Goal: Communication & Community: Share content

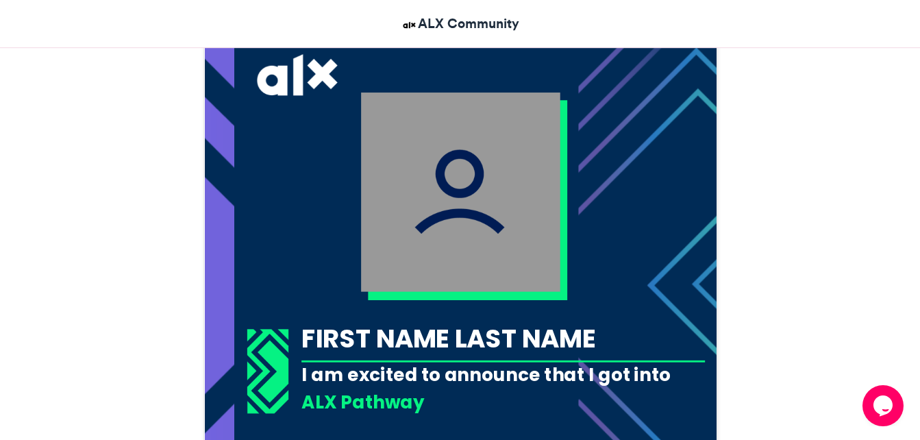
scroll to position [479, 0]
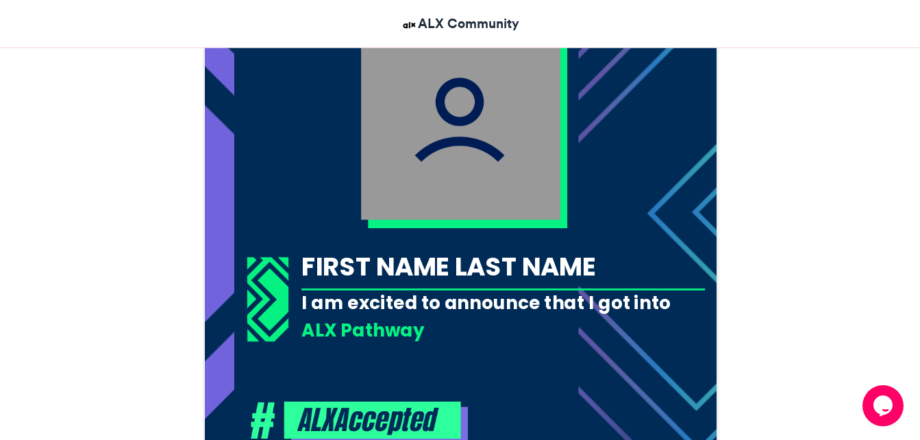
click at [520, 259] on div "FIRST NAME LAST NAME" at bounding box center [502, 267] width 403 height 36
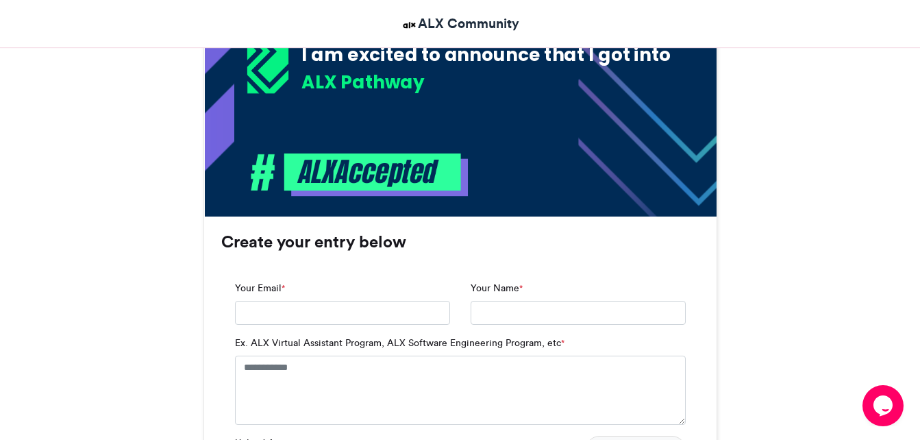
scroll to position [753, 0]
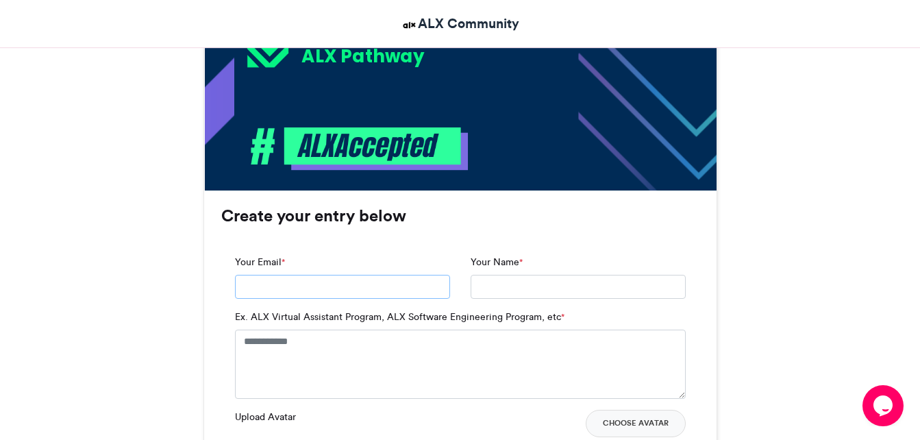
click at [386, 286] on input "Your Email *" at bounding box center [342, 287] width 215 height 25
type input "**********"
click at [338, 352] on textarea "Ex. ALX Virtual Assistant Program, ALX Software Engineering Program, etc *" at bounding box center [460, 363] width 451 height 68
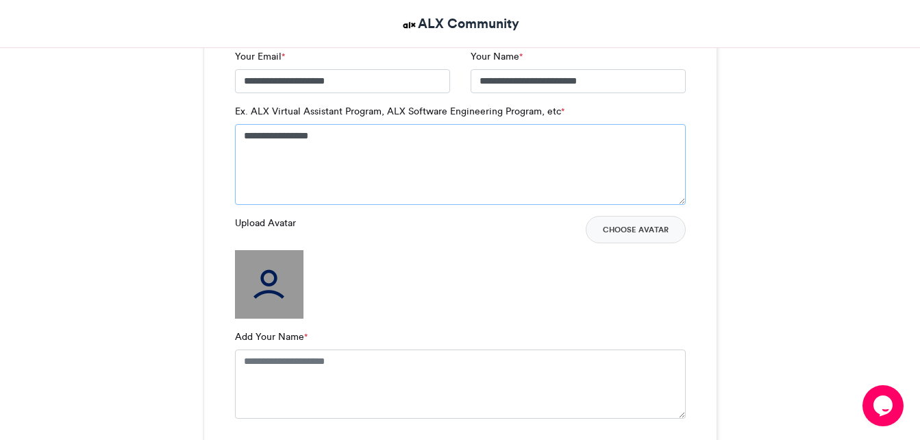
scroll to position [1096, 0]
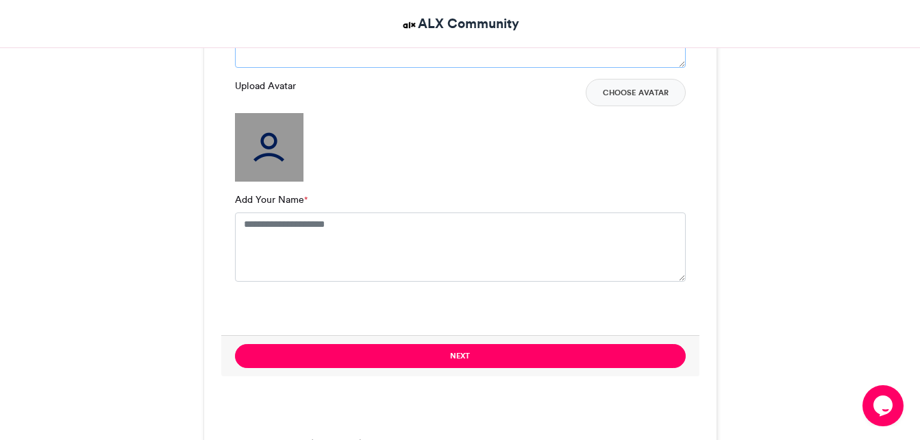
type textarea "**********"
click at [356, 239] on textarea "Add Your Name *" at bounding box center [460, 246] width 451 height 68
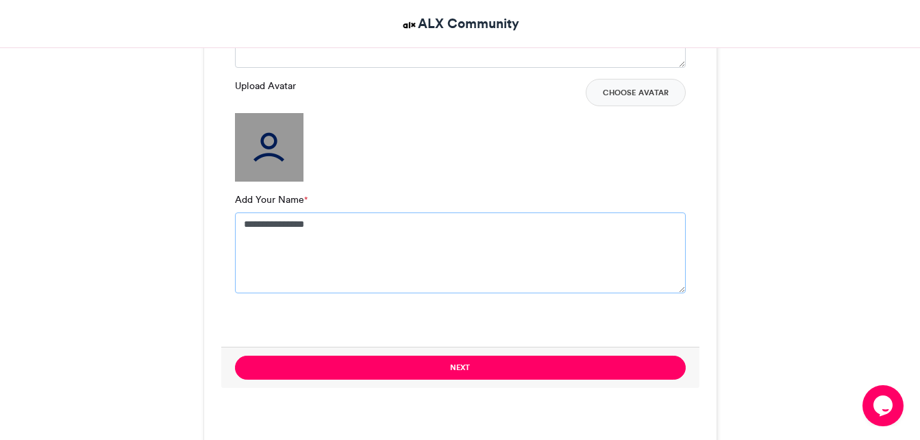
type textarea "**********"
click at [277, 160] on img at bounding box center [269, 147] width 68 height 68
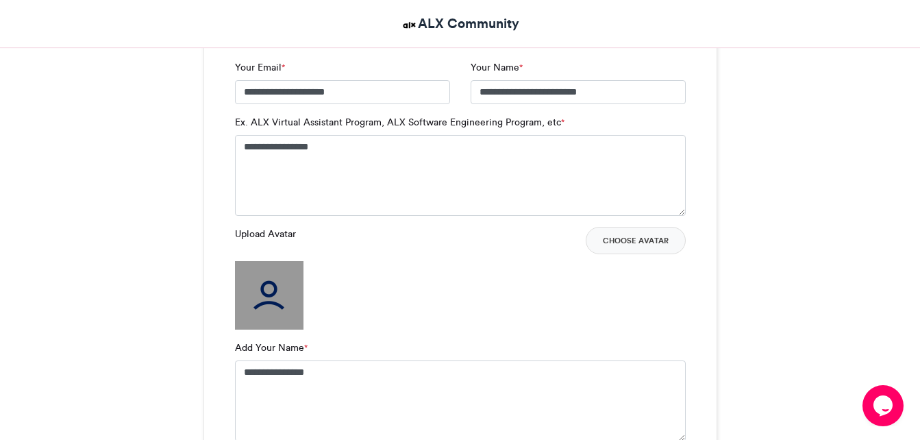
scroll to position [890, 0]
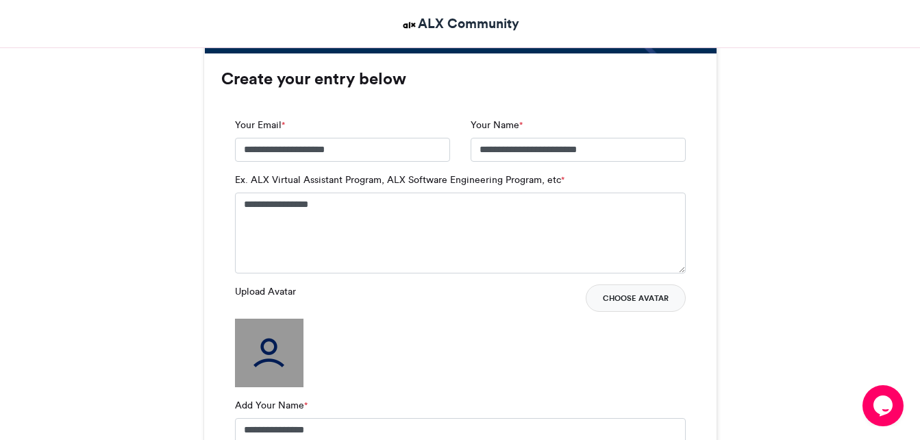
click at [649, 298] on button "Choose Avatar" at bounding box center [636, 297] width 100 height 27
click at [661, 292] on button "Choose Avatar" at bounding box center [636, 297] width 100 height 27
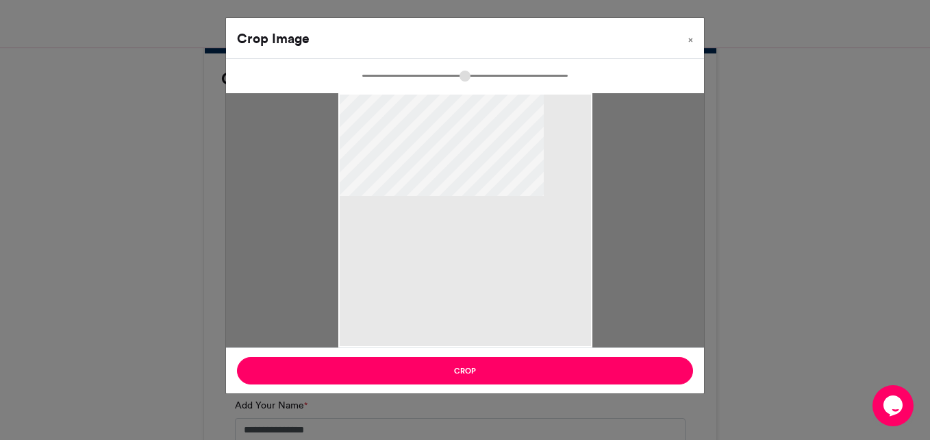
type input "******"
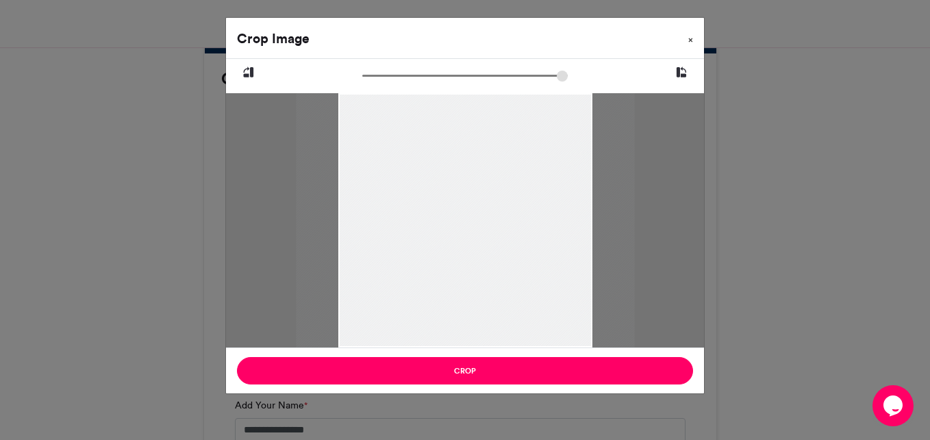
click at [694, 40] on button "×" at bounding box center [690, 37] width 27 height 38
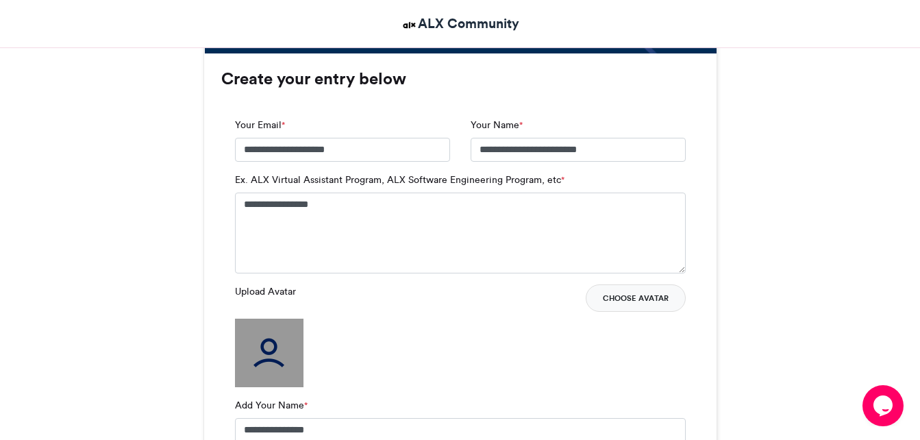
click at [645, 296] on button "Choose Avatar" at bounding box center [636, 297] width 100 height 27
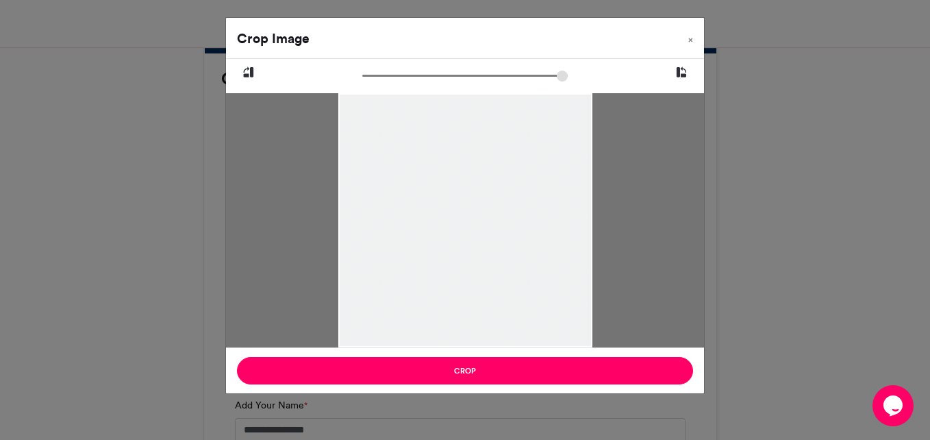
click at [593, 218] on div at bounding box center [465, 220] width 478 height 254
drag, startPoint x: 588, startPoint y: 205, endPoint x: 564, endPoint y: 208, distance: 24.9
click at [564, 208] on div at bounding box center [465, 223] width 254 height 338
drag, startPoint x: 494, startPoint y: 205, endPoint x: 384, endPoint y: 162, distance: 118.4
click at [442, 165] on div at bounding box center [465, 198] width 254 height 338
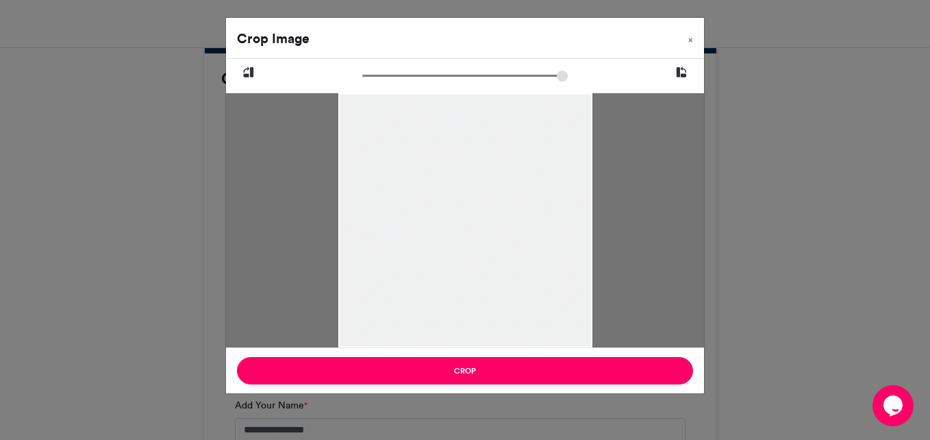
drag, startPoint x: 427, startPoint y: 181, endPoint x: 502, endPoint y: 197, distance: 77.0
click at [502, 197] on div at bounding box center [465, 199] width 254 height 338
drag, startPoint x: 366, startPoint y: 78, endPoint x: 371, endPoint y: 86, distance: 8.6
click at [371, 82] on input "zoom" at bounding box center [464, 75] width 205 height 13
click at [377, 75] on input "zoom" at bounding box center [464, 75] width 205 height 13
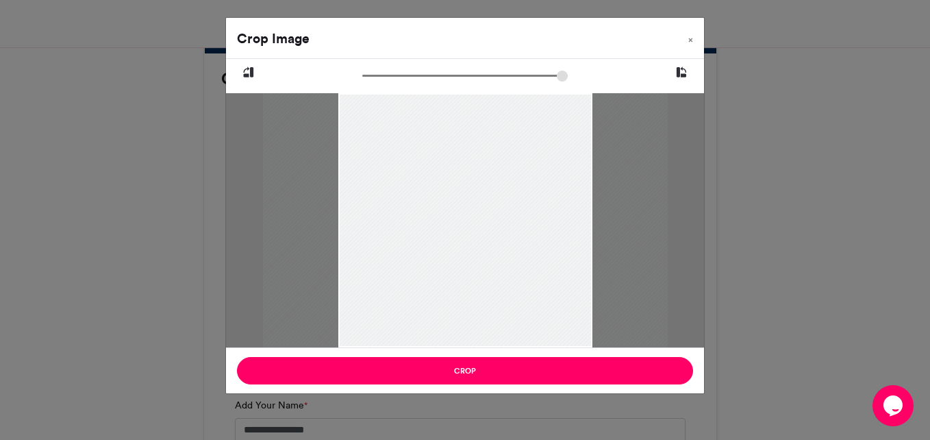
click at [368, 78] on input "zoom" at bounding box center [464, 75] width 205 height 13
click at [374, 75] on input "zoom" at bounding box center [464, 75] width 205 height 13
click at [368, 77] on input "zoom" at bounding box center [464, 75] width 205 height 13
type input "******"
click at [371, 77] on input "zoom" at bounding box center [464, 75] width 205 height 13
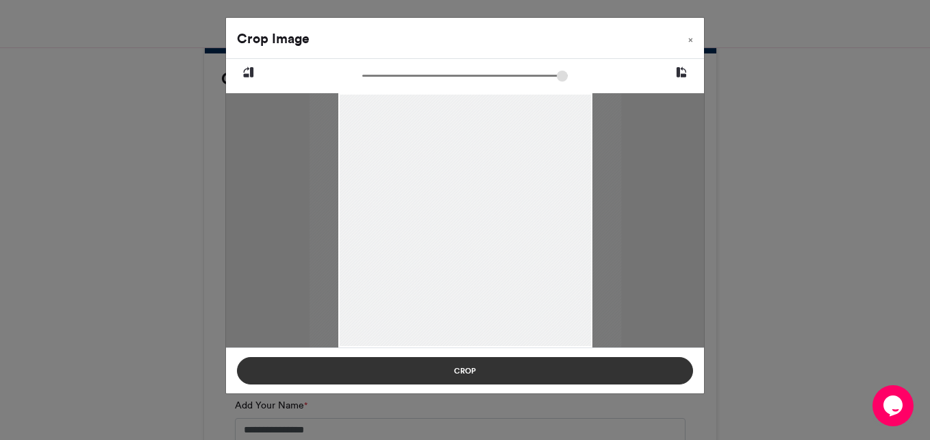
click at [461, 365] on button "Crop" at bounding box center [465, 370] width 456 height 27
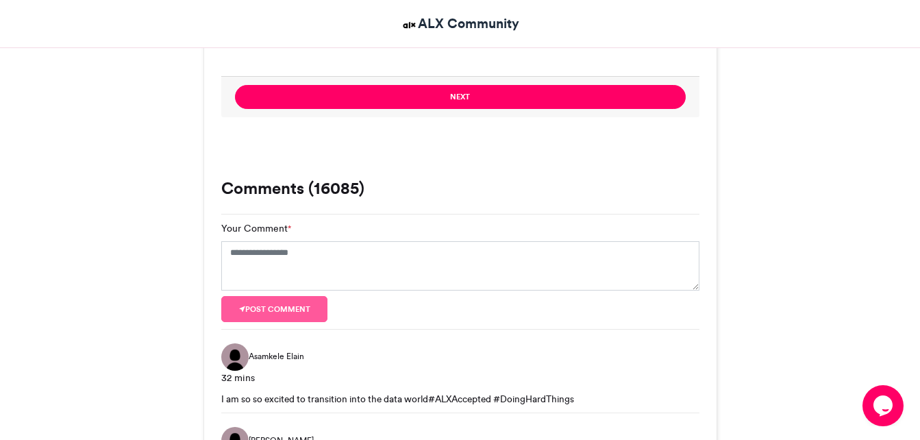
scroll to position [1370, 0]
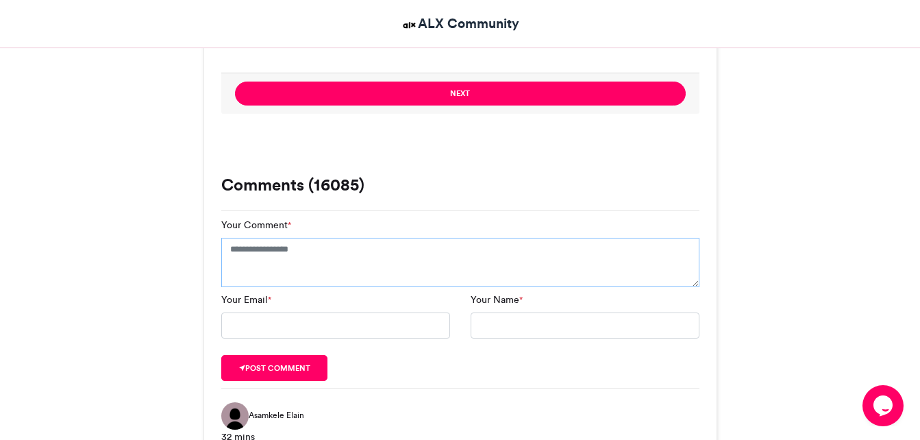
click at [325, 254] on textarea "Your Comment *" at bounding box center [460, 262] width 478 height 49
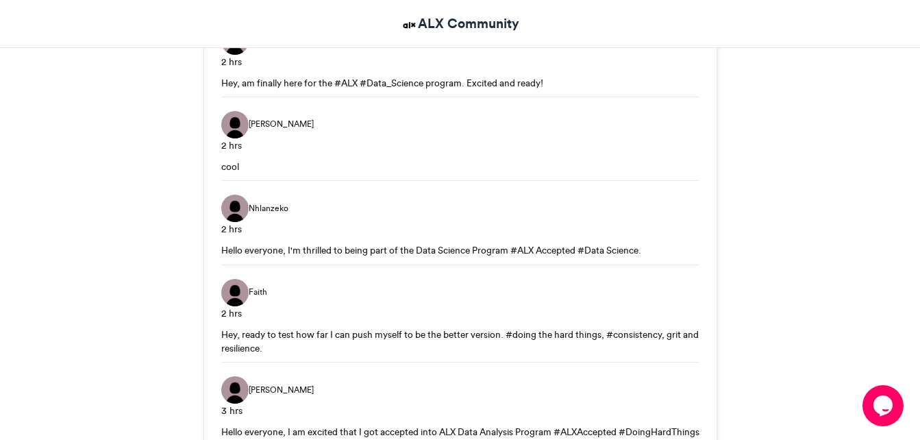
scroll to position [2420, 0]
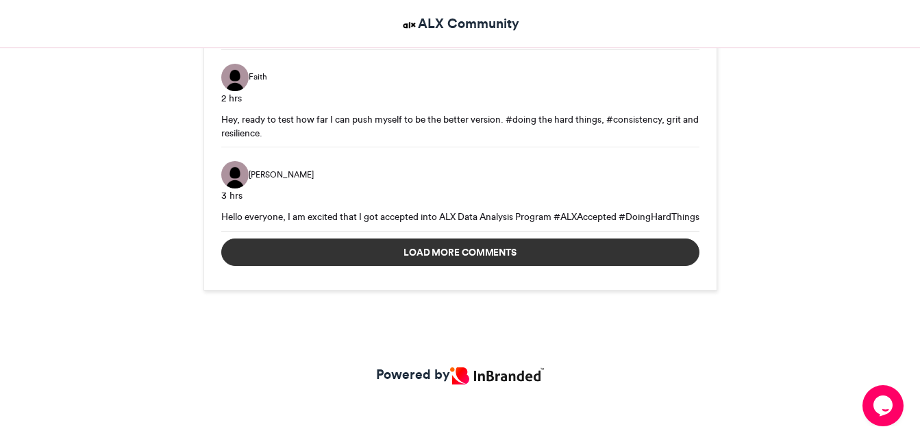
click at [468, 249] on button "Load more comments" at bounding box center [460, 251] width 478 height 27
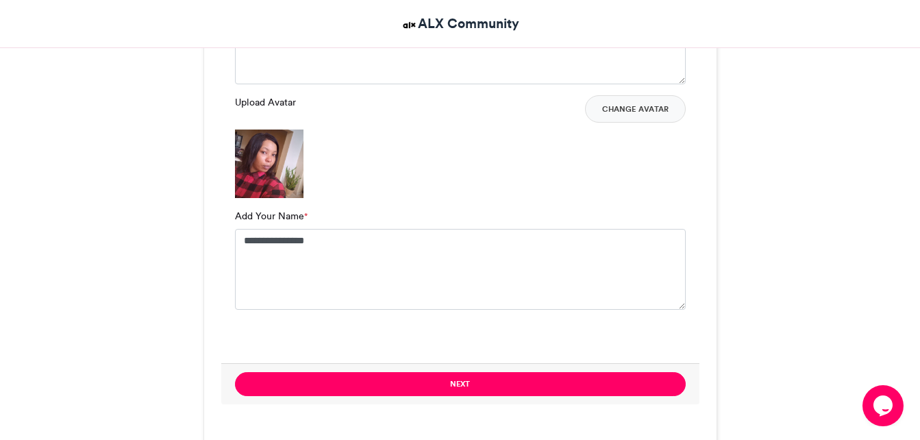
scroll to position [930, 0]
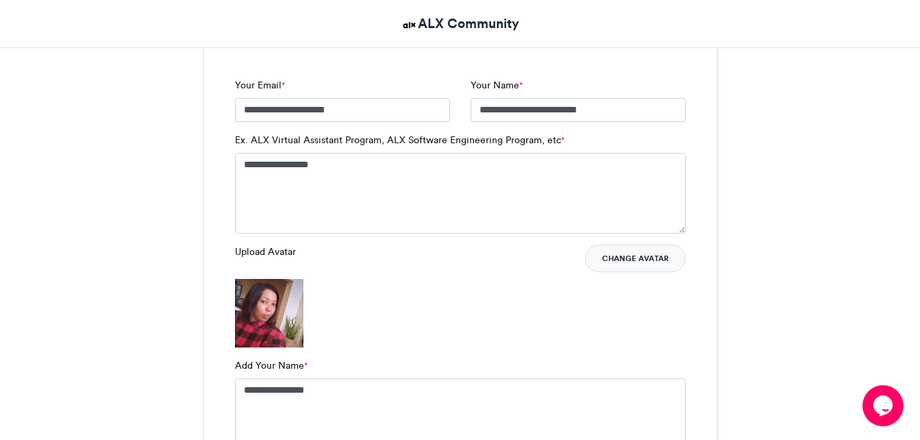
click at [644, 258] on button "Change Avatar" at bounding box center [635, 258] width 101 height 27
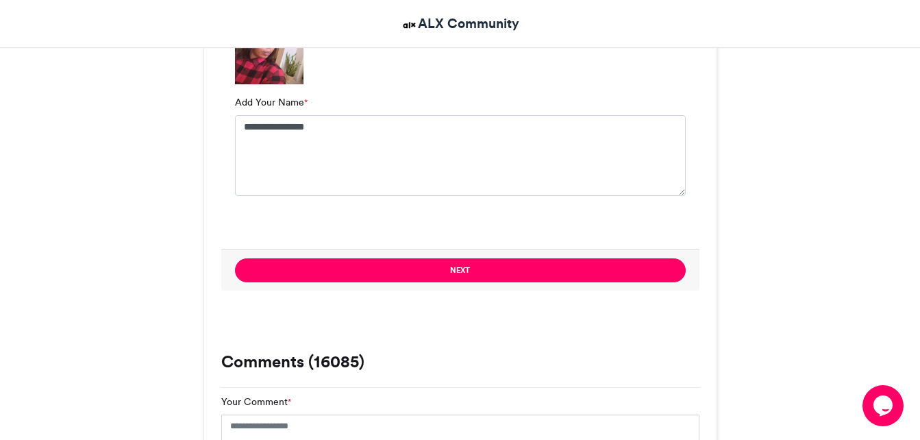
scroll to position [1273, 0]
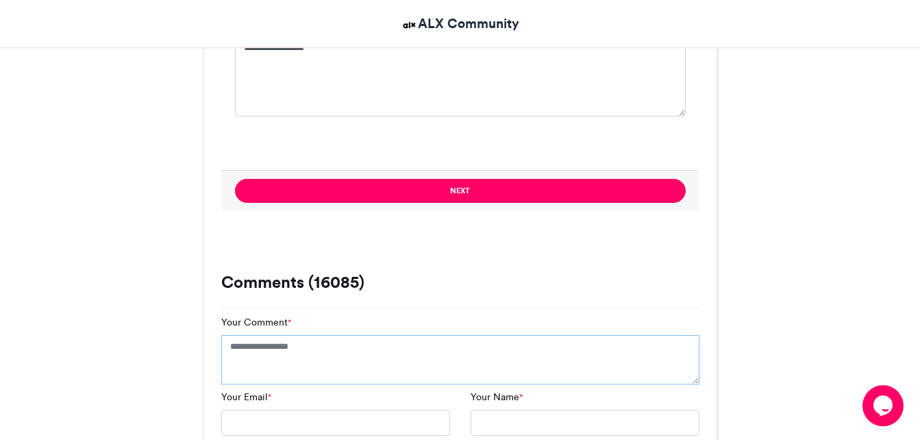
click at [327, 362] on textarea "Your Comment *" at bounding box center [460, 359] width 478 height 49
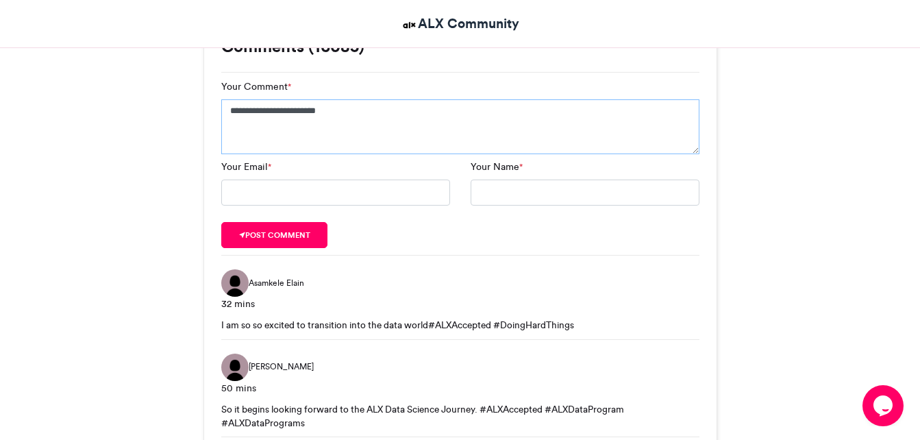
scroll to position [1547, 0]
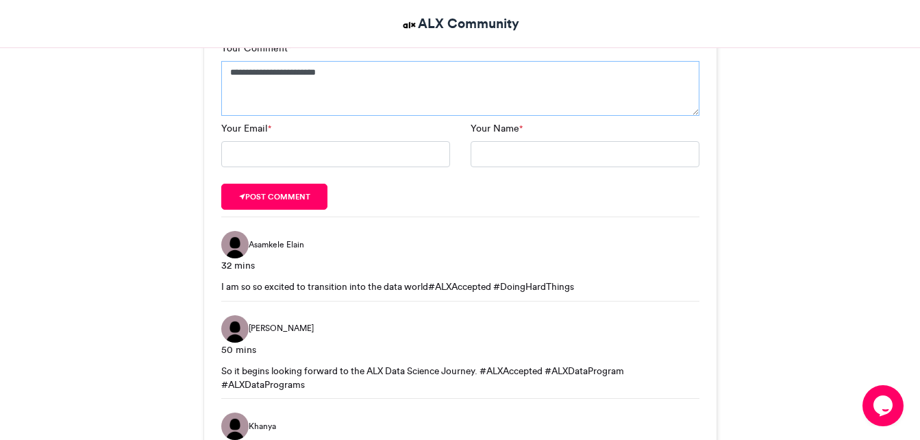
type textarea "**********"
click at [327, 159] on input "Your Email *" at bounding box center [335, 154] width 229 height 26
type input "**********"
click at [526, 147] on input "Your Name *" at bounding box center [585, 154] width 229 height 26
type input "**********"
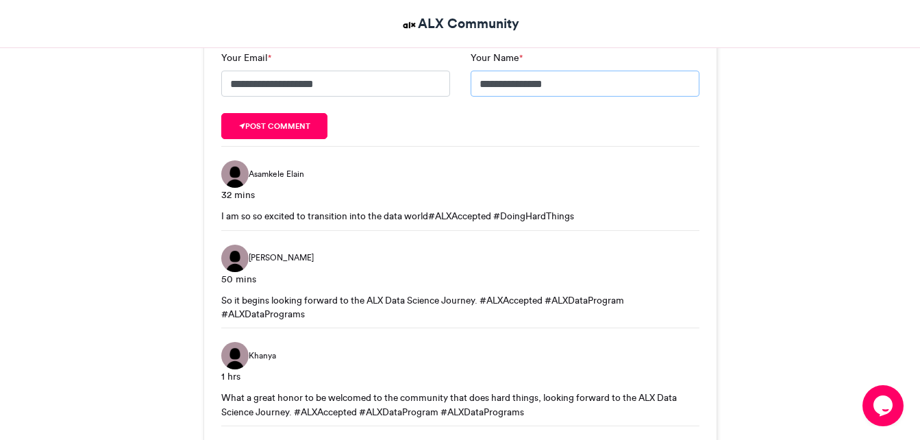
scroll to position [1615, 0]
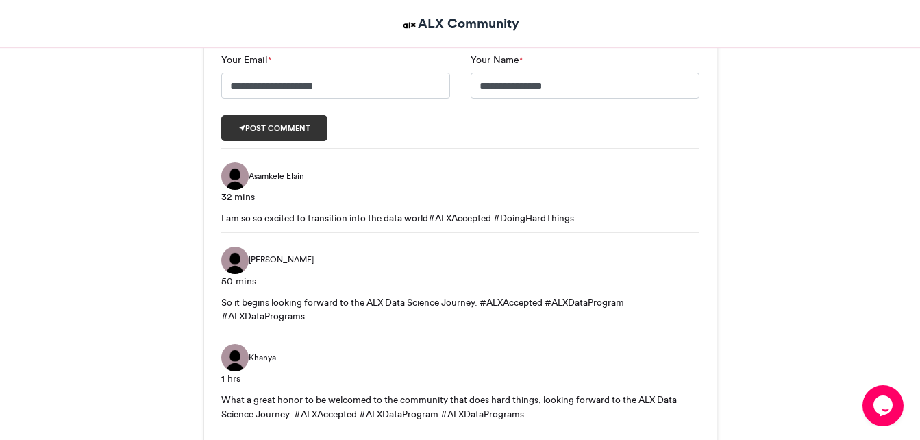
click at [312, 133] on button "Post comment" at bounding box center [274, 128] width 107 height 26
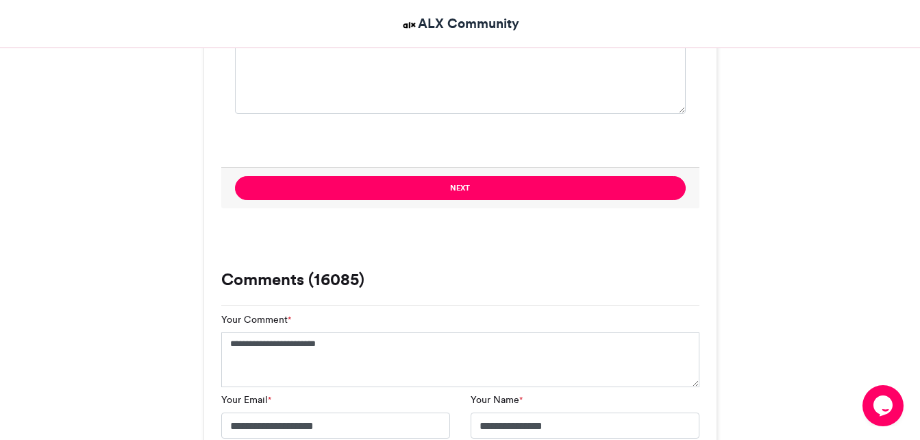
scroll to position [1273, 0]
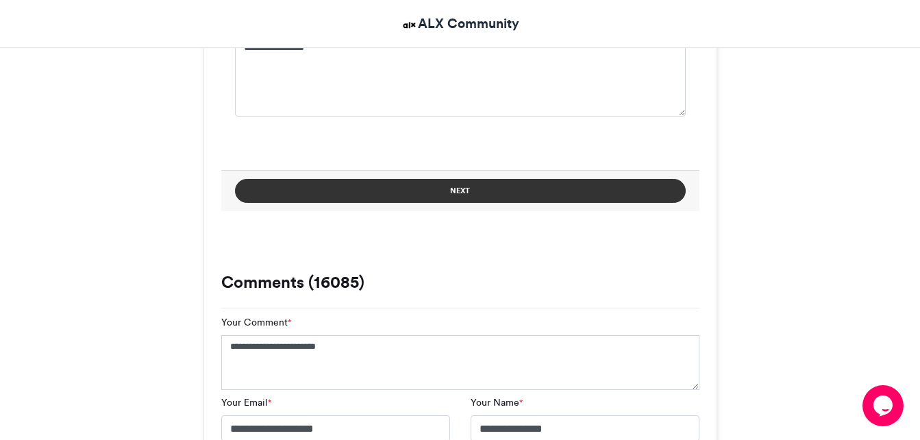
click at [466, 188] on button "Next" at bounding box center [460, 191] width 451 height 24
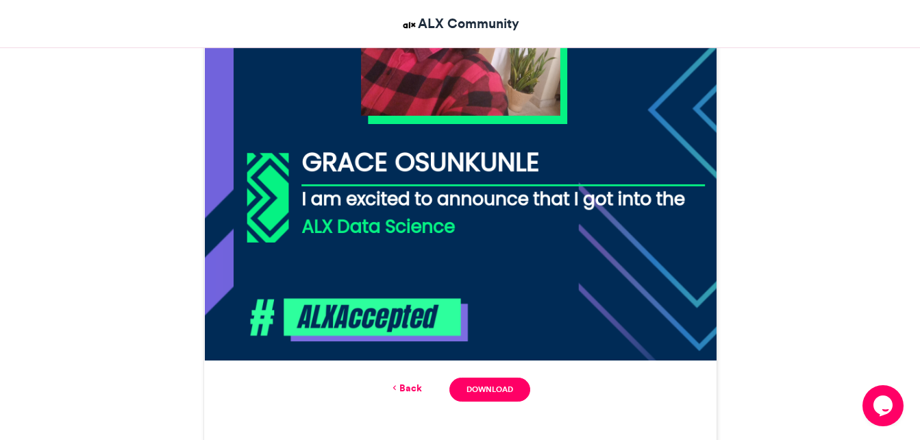
scroll to position [656, 0]
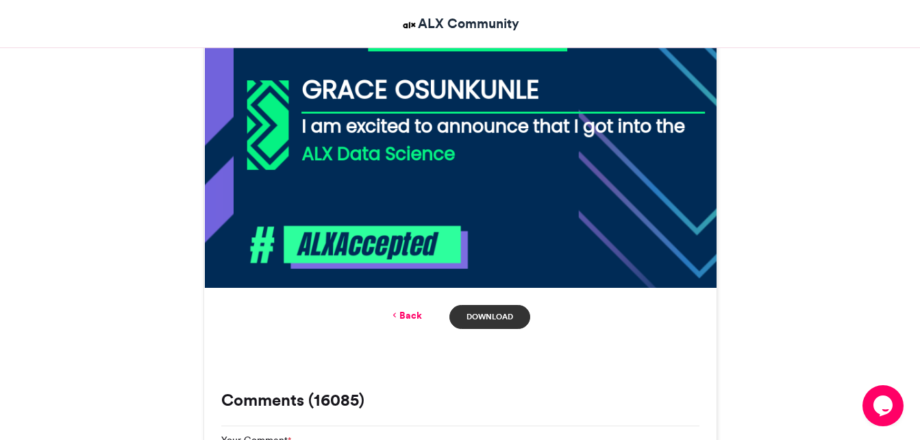
click at [503, 310] on link "Download" at bounding box center [489, 317] width 80 height 24
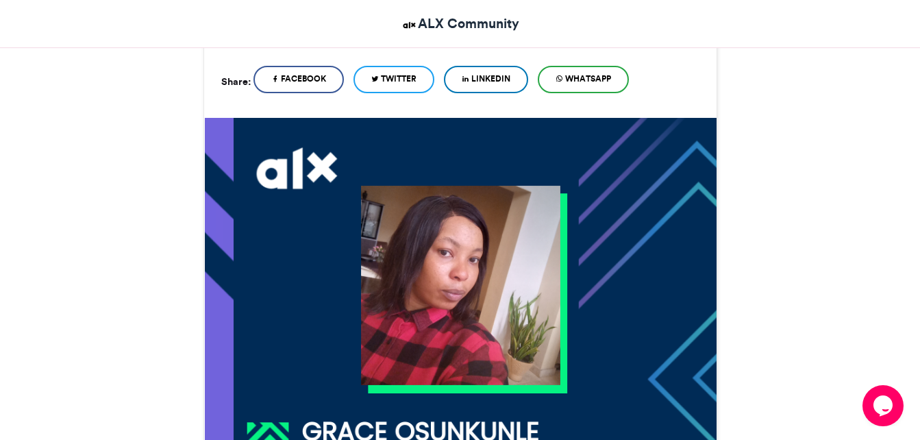
scroll to position [314, 0]
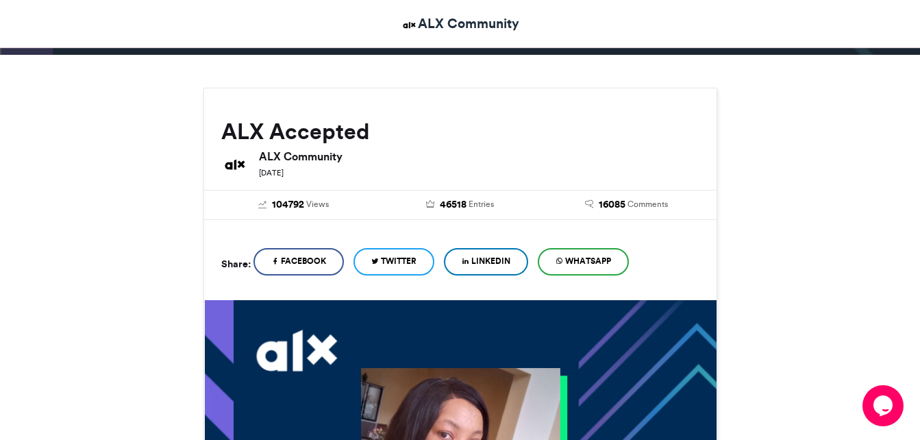
scroll to position [177, 0]
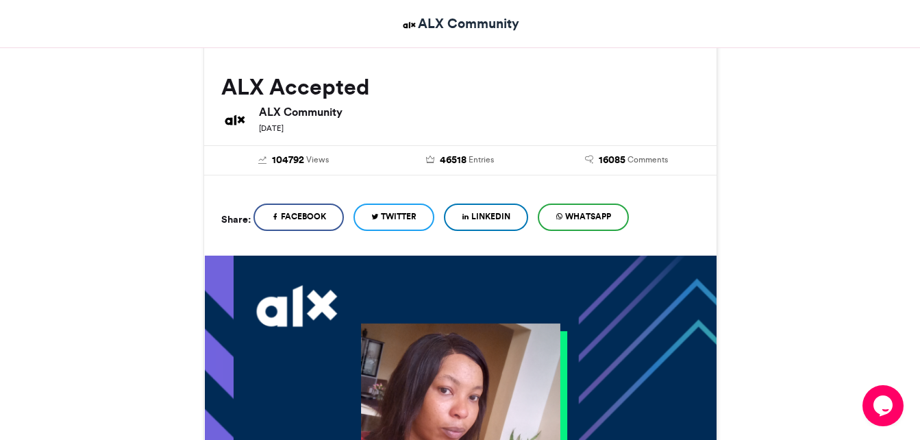
click at [584, 218] on span "WhatsApp" at bounding box center [588, 216] width 46 height 12
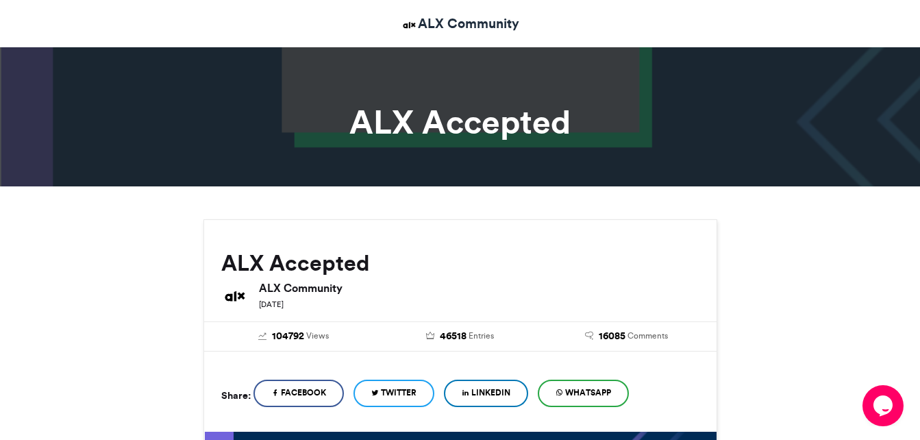
scroll to position [0, 0]
